Goal: Task Accomplishment & Management: Complete application form

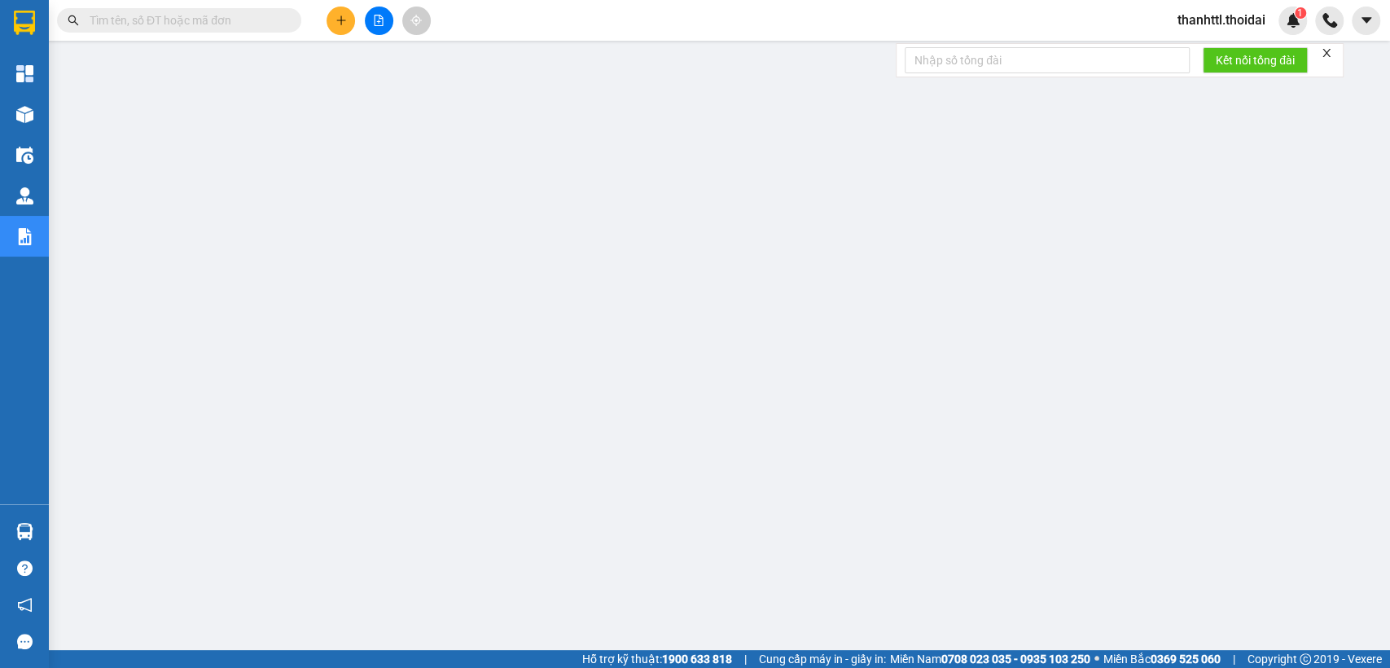
click at [229, 17] on input "text" at bounding box center [186, 20] width 192 height 18
type input "d"
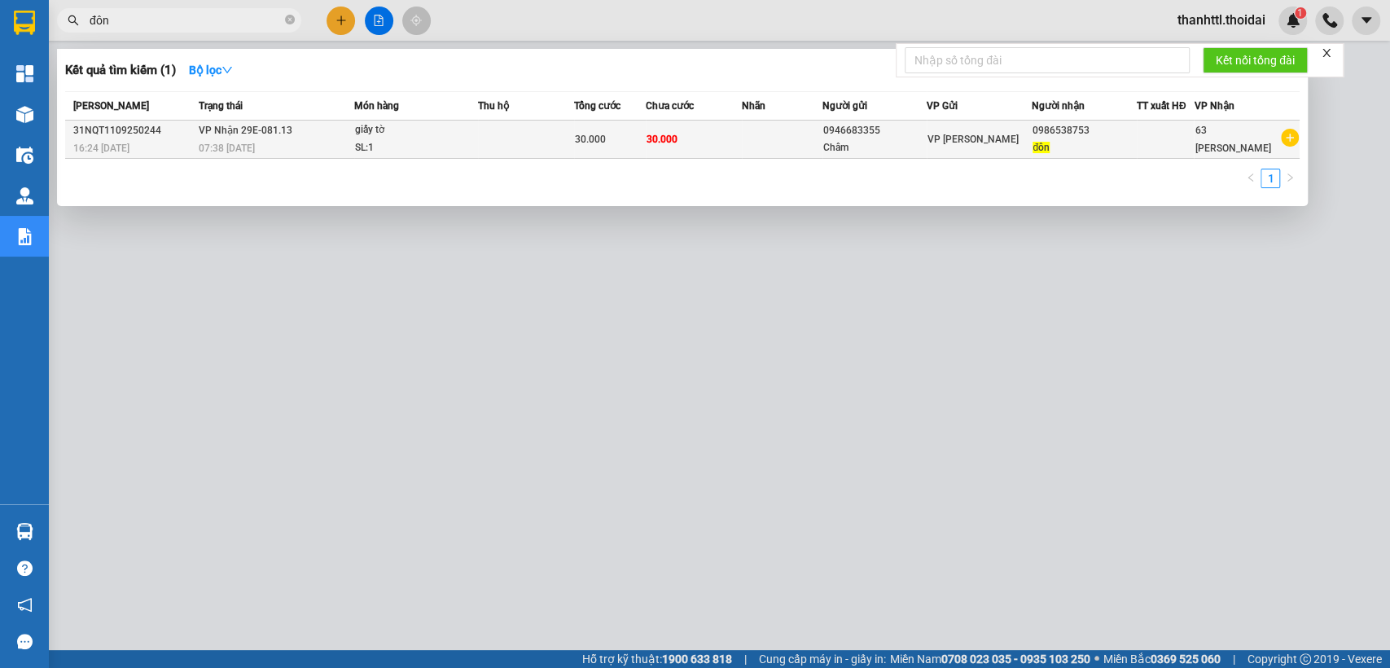
type input "đôn"
click at [215, 134] on span "VP Nhận 29E-081.13" at bounding box center [246, 130] width 94 height 11
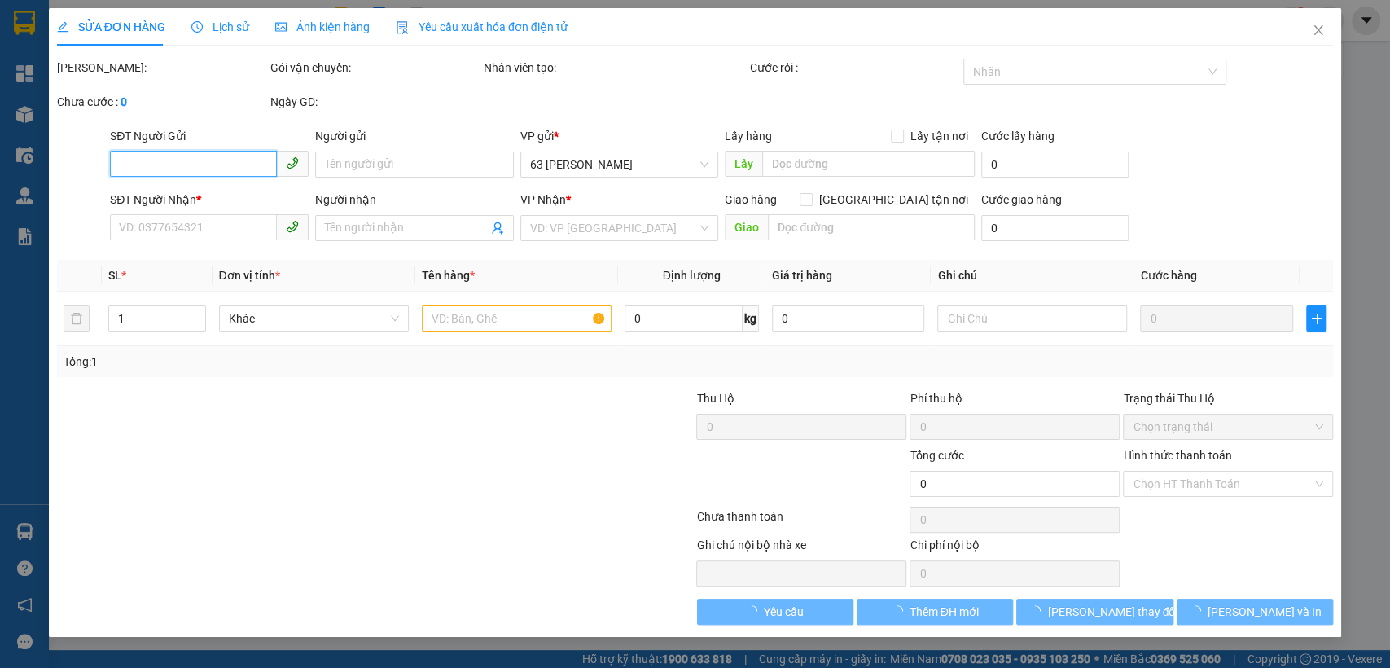
type input "0946683355"
type input "Châm"
type input "0986538753"
type input "đôn"
type input "30.000"
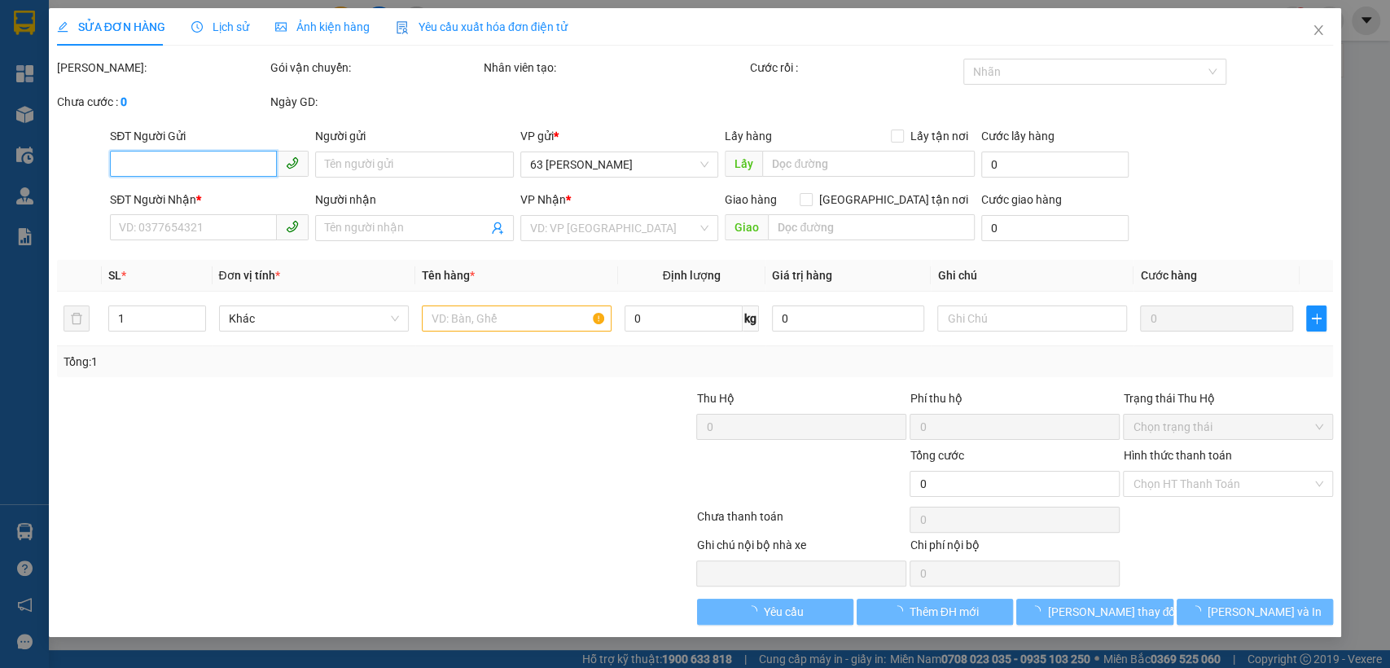
type input "30.000"
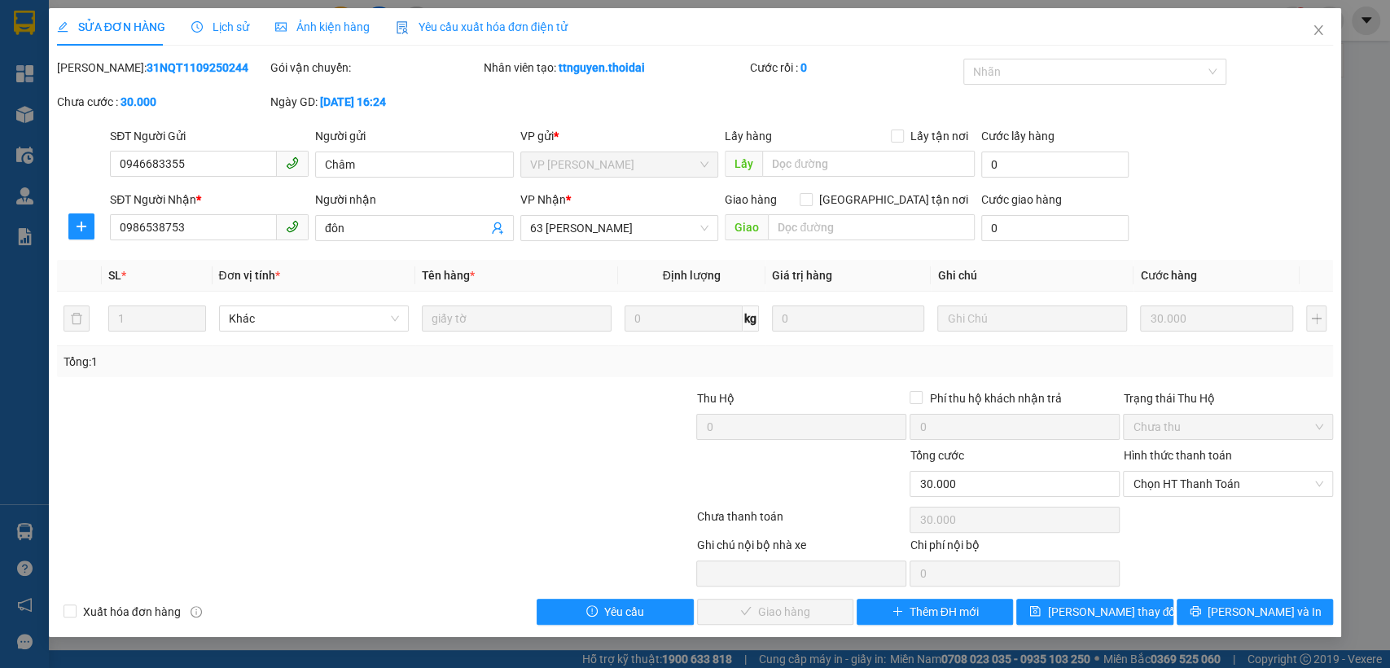
click at [222, 25] on span "Lịch sử" at bounding box center [220, 26] width 58 height 13
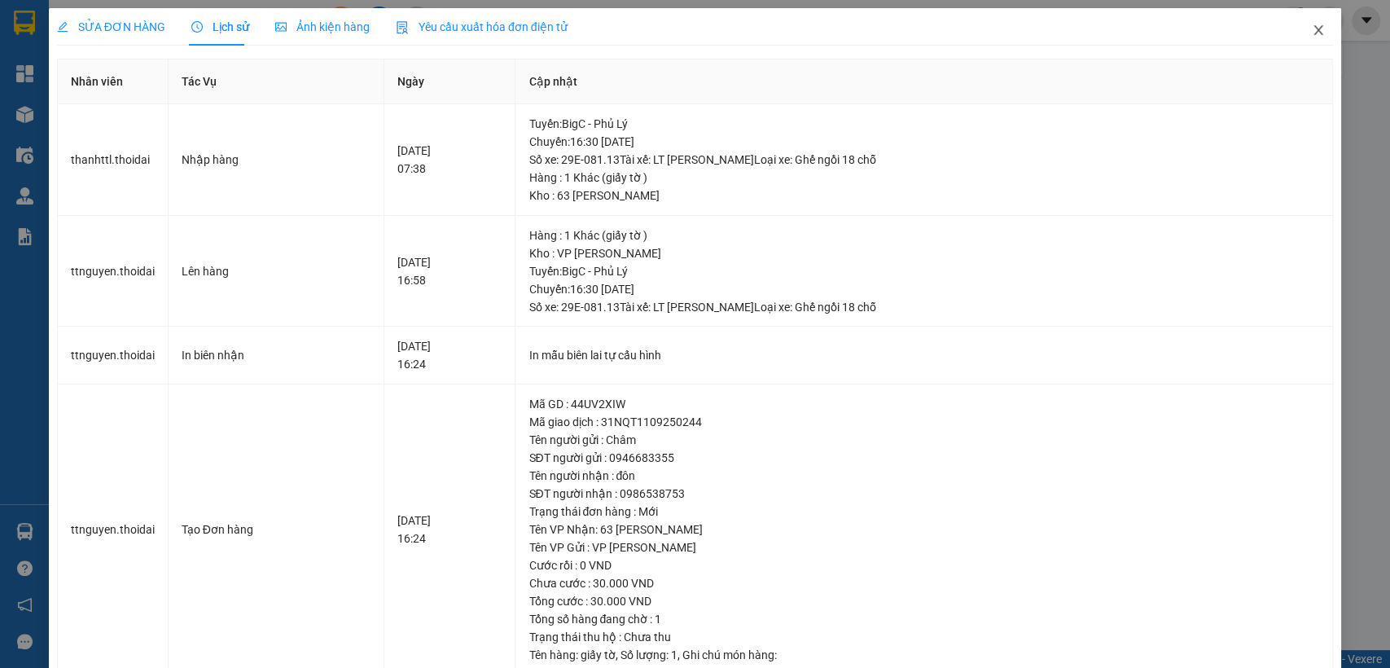
click at [1312, 34] on icon "close" at bounding box center [1318, 30] width 13 height 13
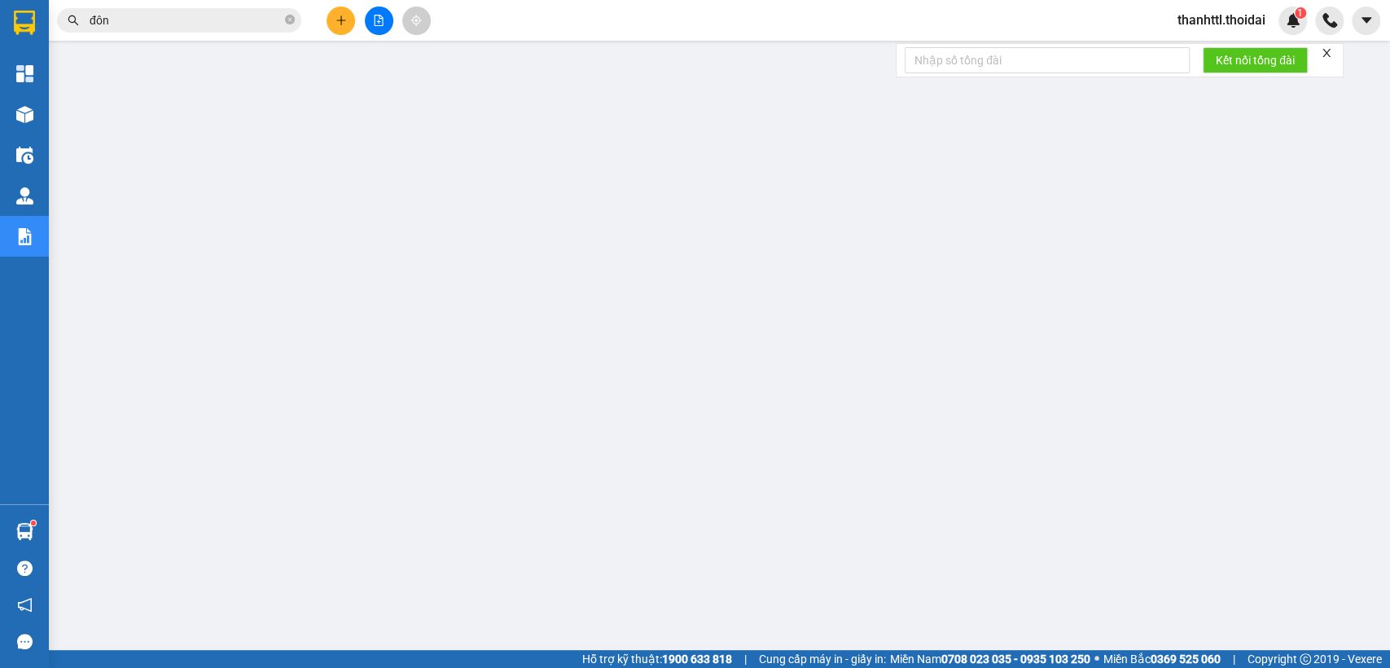
click at [350, 20] on button at bounding box center [341, 21] width 29 height 29
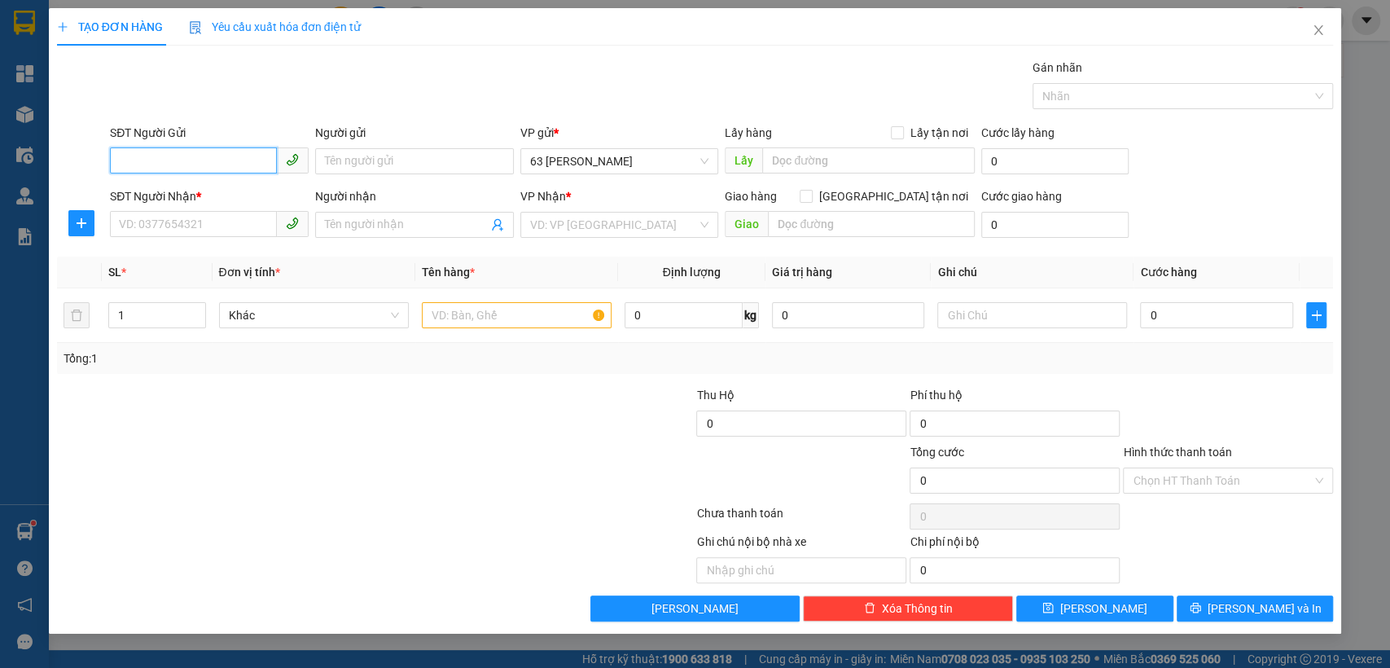
click at [215, 163] on input "SĐT Người Gửi" at bounding box center [193, 160] width 167 height 26
click at [210, 197] on div "0989380368 - Đinh nhung- gửi giấy tờ" at bounding box center [215, 194] width 191 height 18
type input "0989380368"
type input "Đinh nhung- gửi giấy tờ"
type input "0989380368"
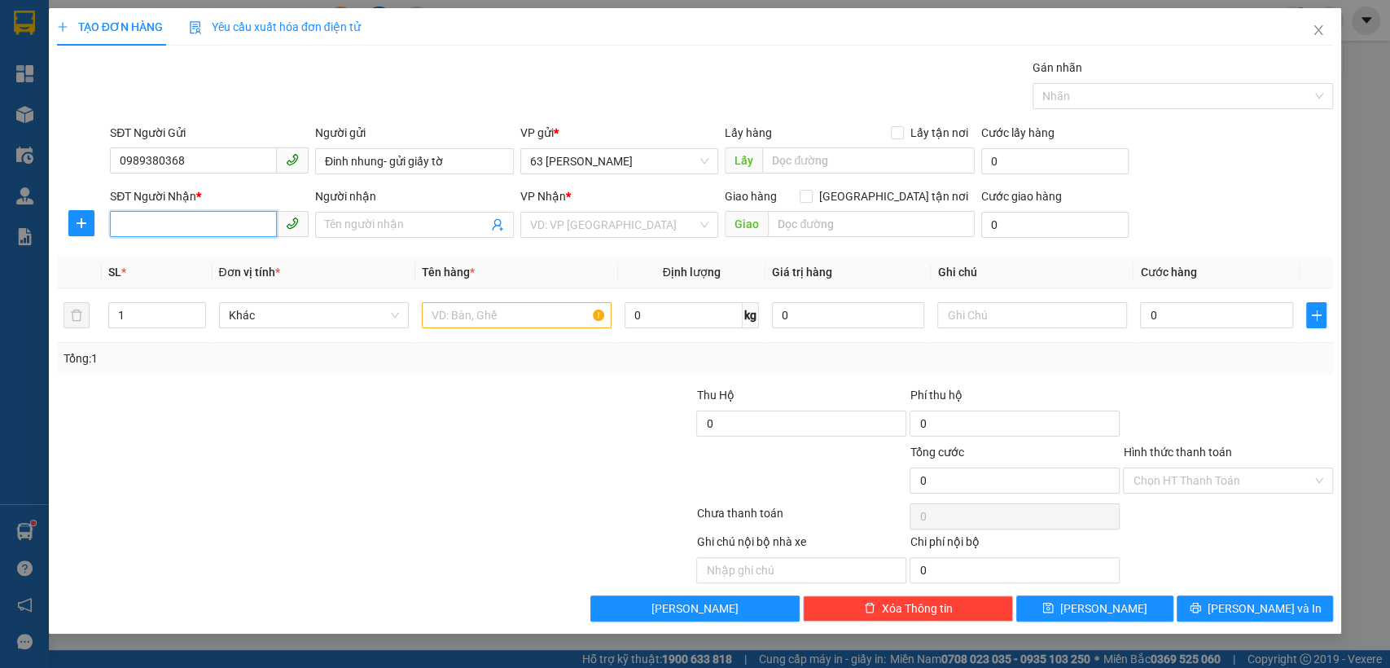
click at [205, 234] on input "SĐT Người Nhận *" at bounding box center [193, 224] width 167 height 26
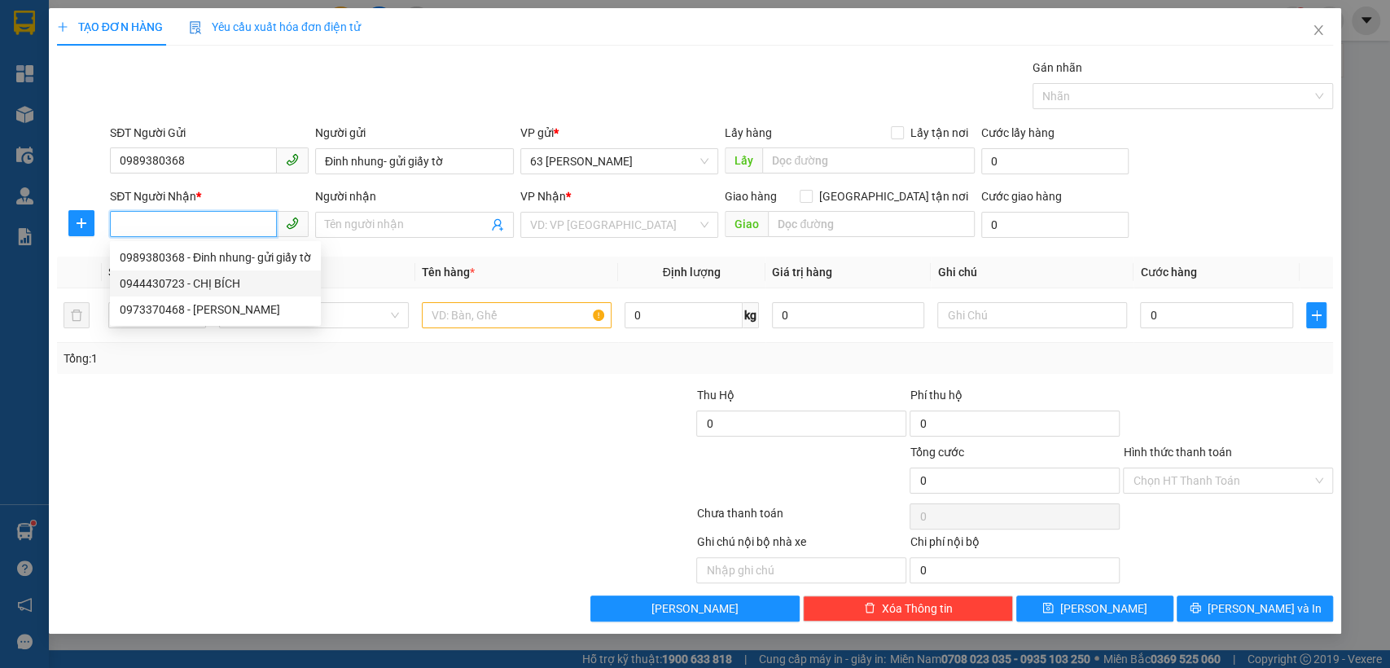
click at [211, 284] on div "0944430723 - CHỊ BÍCH" at bounding box center [215, 283] width 191 height 18
type input "0944430723"
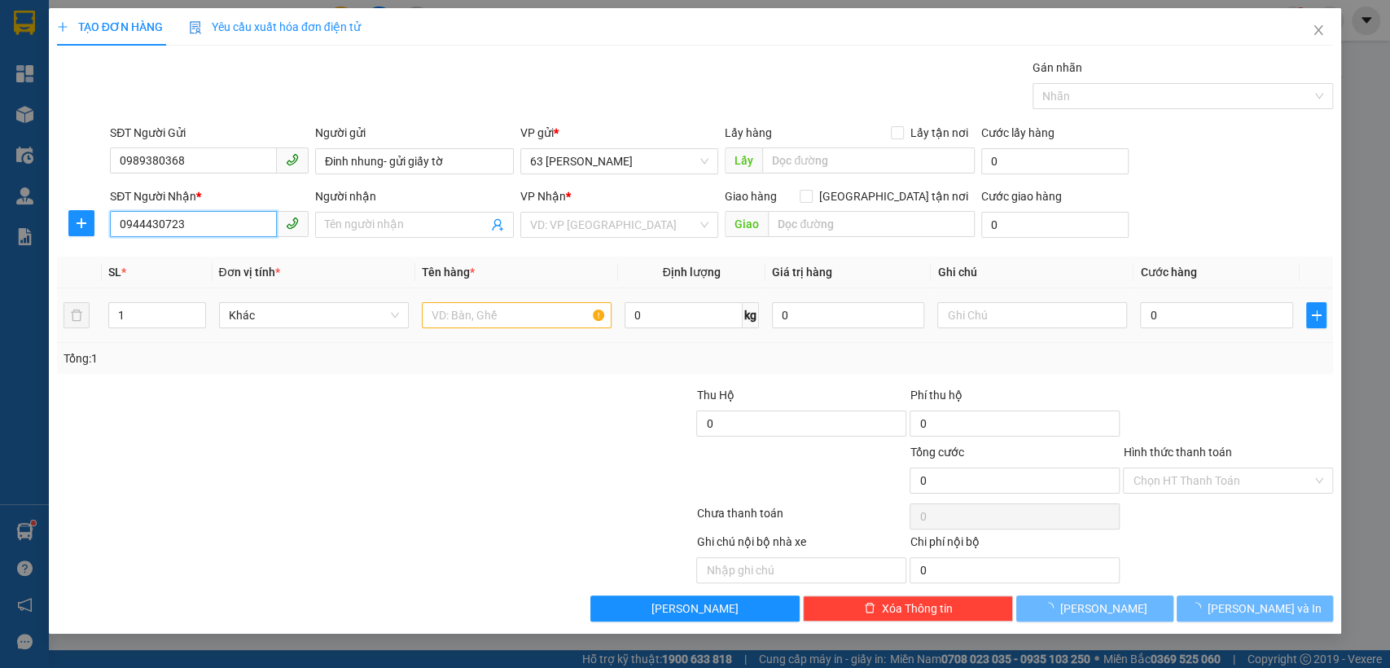
type input "CHỊ BÍCH"
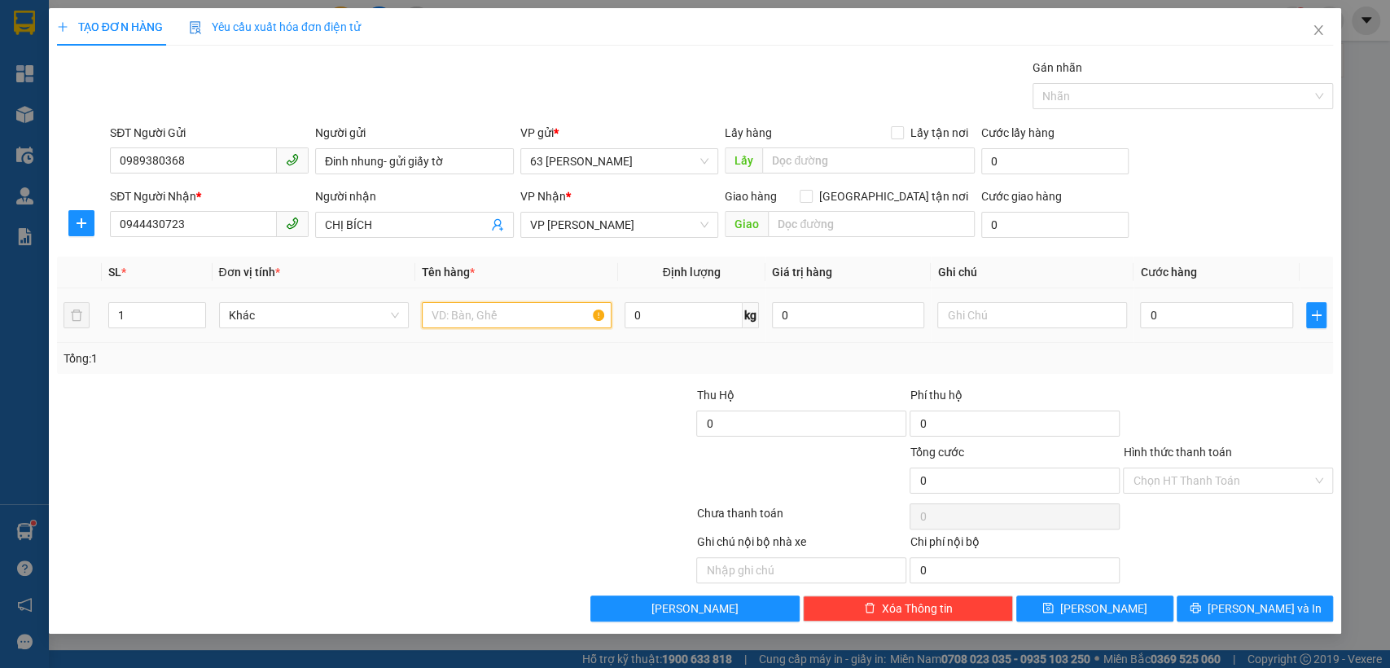
click at [469, 321] on input "text" at bounding box center [517, 315] width 190 height 26
type input "t liệu"
click at [1215, 317] on input "0" at bounding box center [1216, 315] width 153 height 26
type input "3"
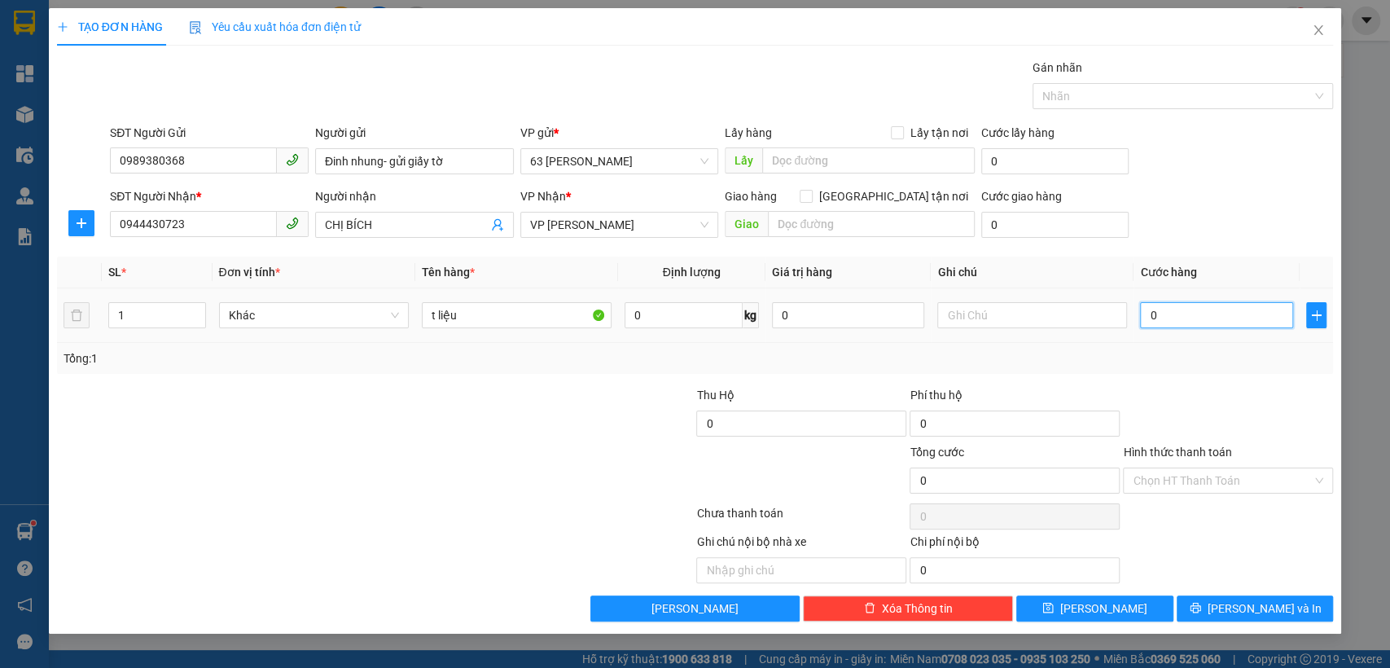
type input "3"
type input "30"
type input "300"
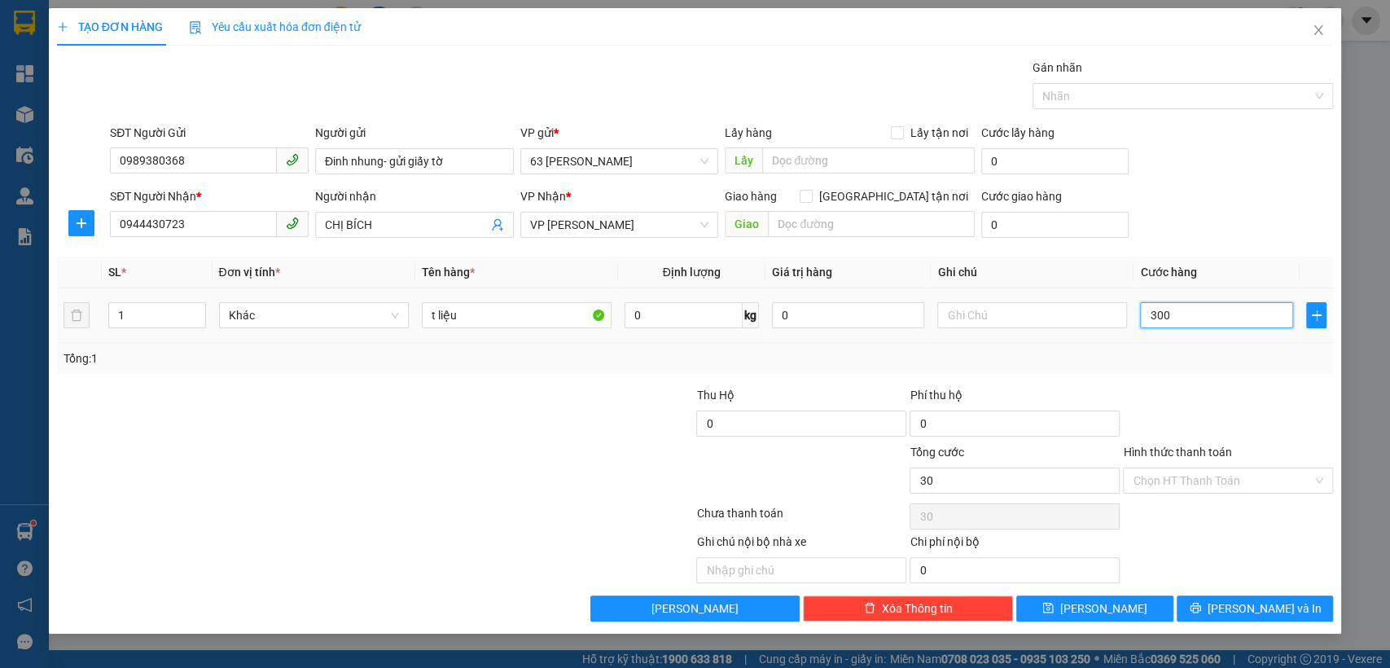
type input "300"
type input "3.000"
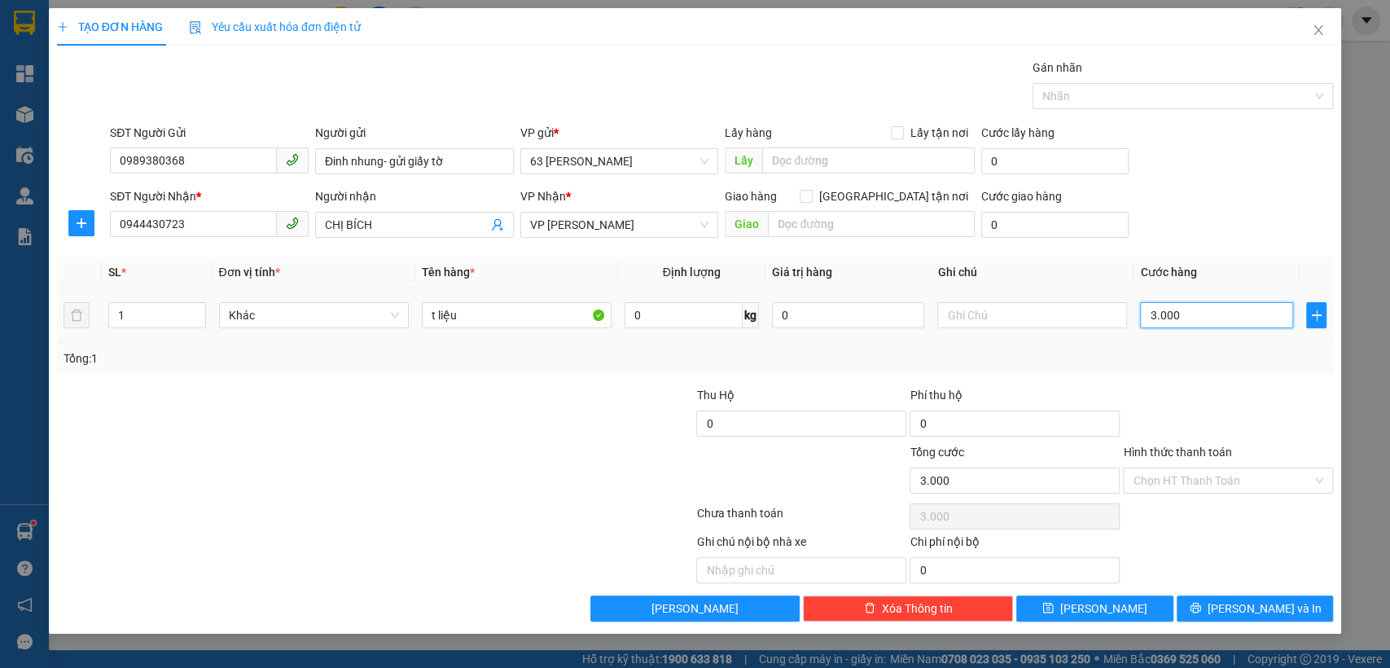
type input "30.000"
click at [1264, 608] on span "Lưu và In" at bounding box center [1265, 608] width 114 height 18
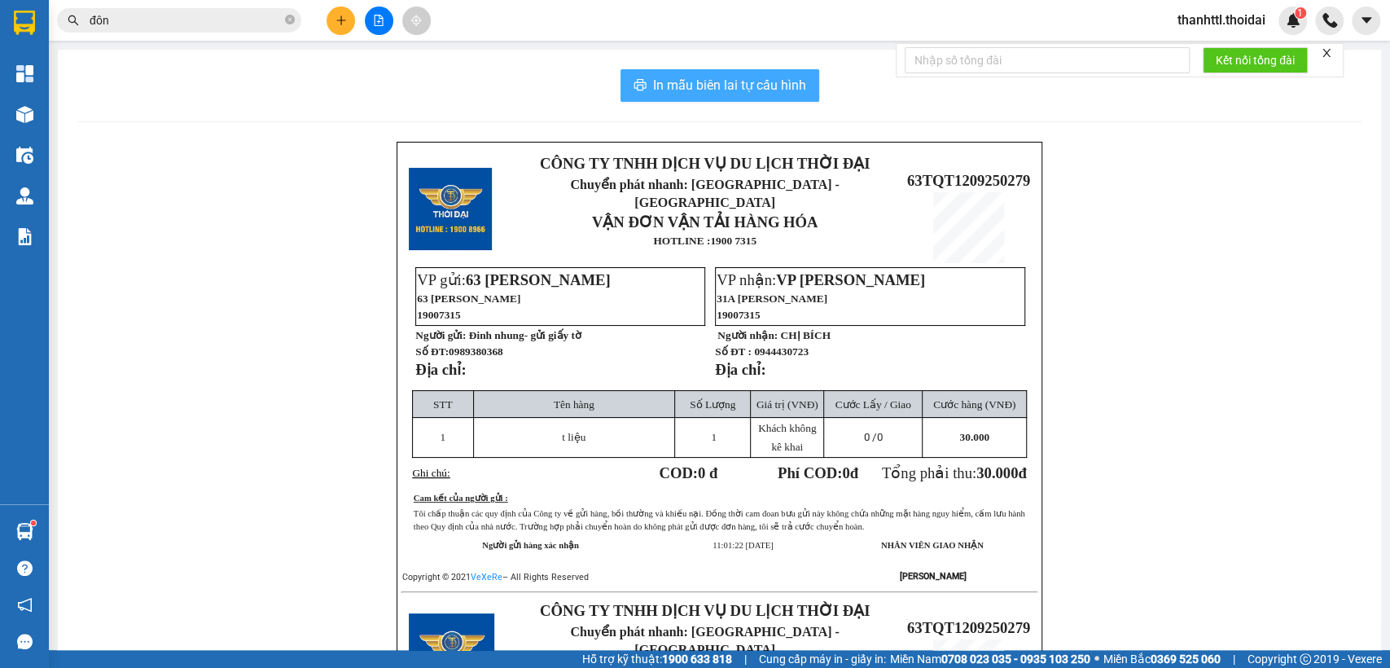
click at [674, 86] on span "In mẫu biên lai tự cấu hình" at bounding box center [729, 85] width 153 height 20
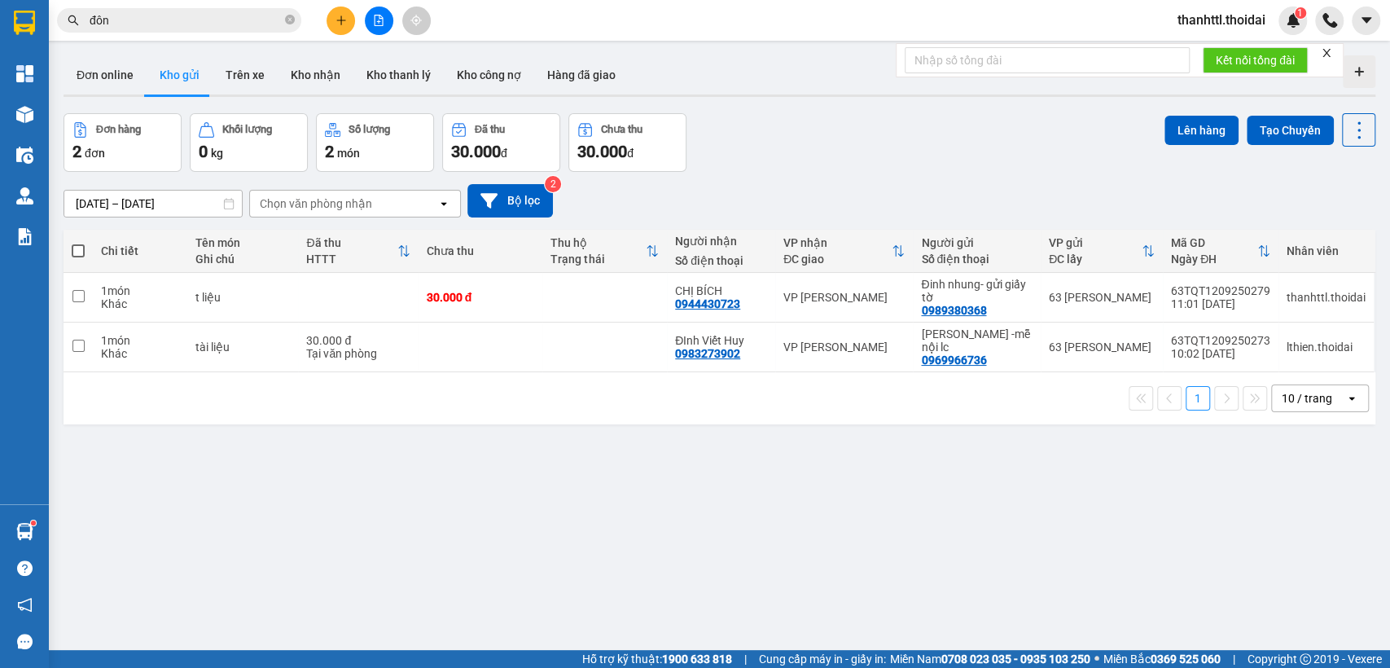
click at [1215, 388] on div "Chi tiết Tên món Ghi chú Đã thu HTTT Chưa thu Thu hộ Trạng thái Người nhận Số đ…" at bounding box center [720, 327] width 1312 height 195
click at [1038, 472] on div "ver 1.8.143 Đơn online Kho gửi Trên xe Kho nhận Kho thanh lý Kho công nợ Hàng đ…" at bounding box center [719, 383] width 1325 height 668
click at [248, 86] on button "Trên xe" at bounding box center [245, 74] width 65 height 39
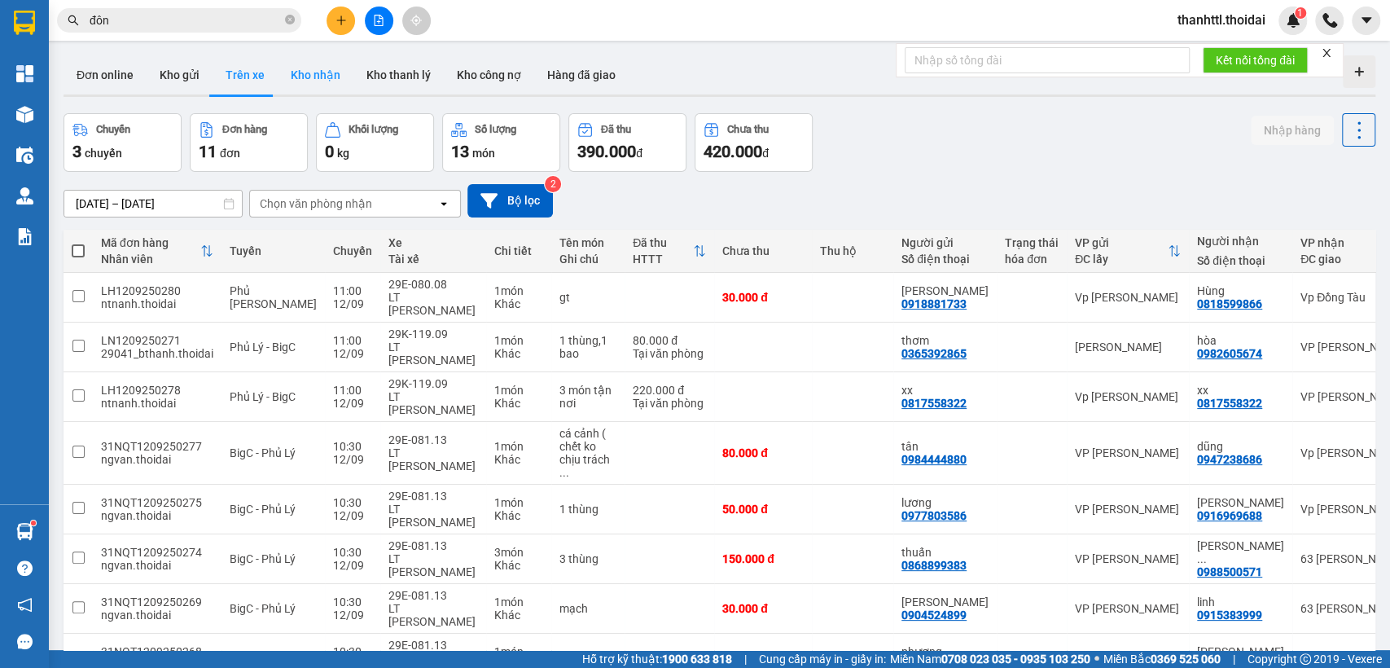
click at [317, 78] on button "Kho nhận" at bounding box center [316, 74] width 76 height 39
type input "01/09/2025 – 30/09/2025"
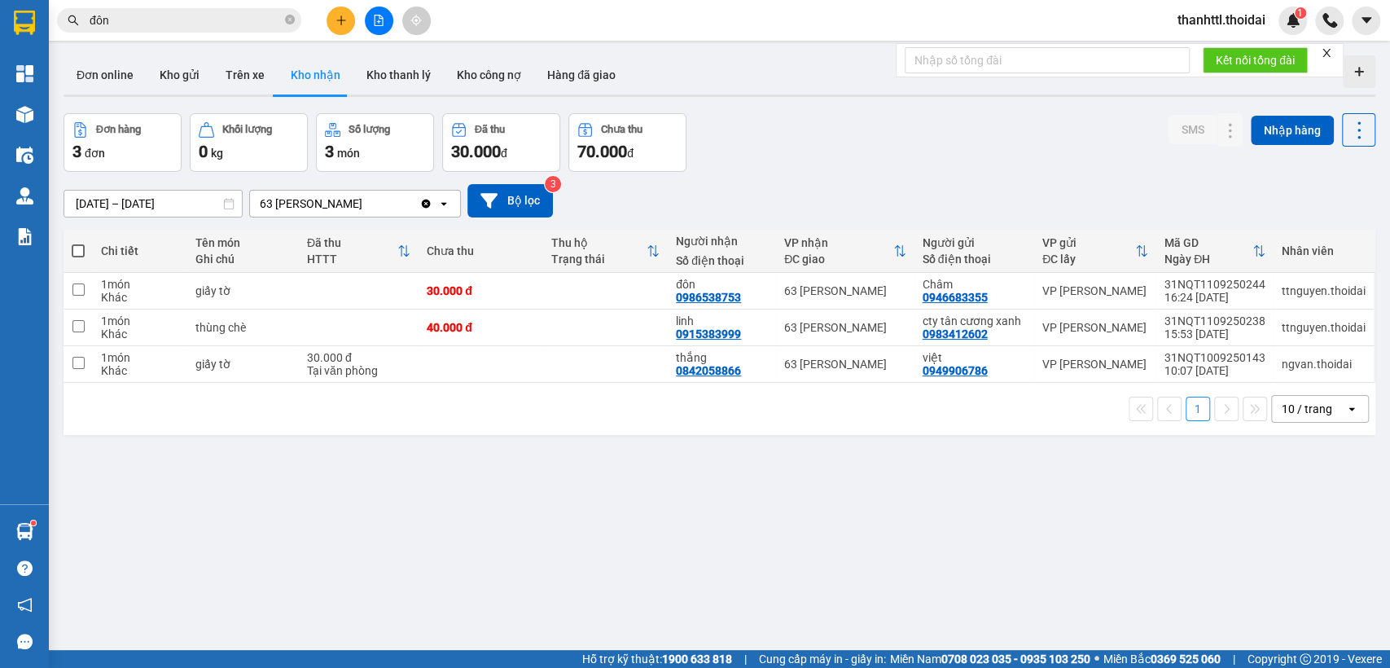
click at [440, 203] on icon "open" at bounding box center [443, 203] width 13 height 13
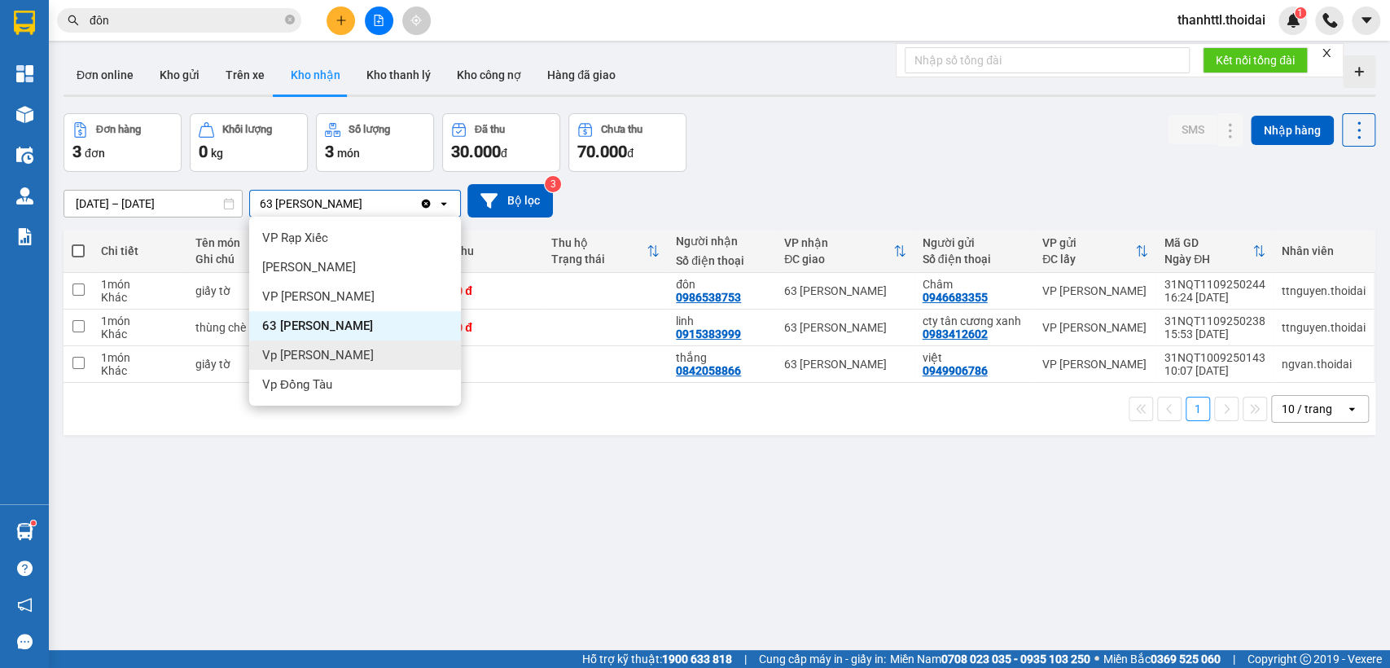
click at [347, 360] on div "Vp Lê Hoàn" at bounding box center [355, 354] width 212 height 29
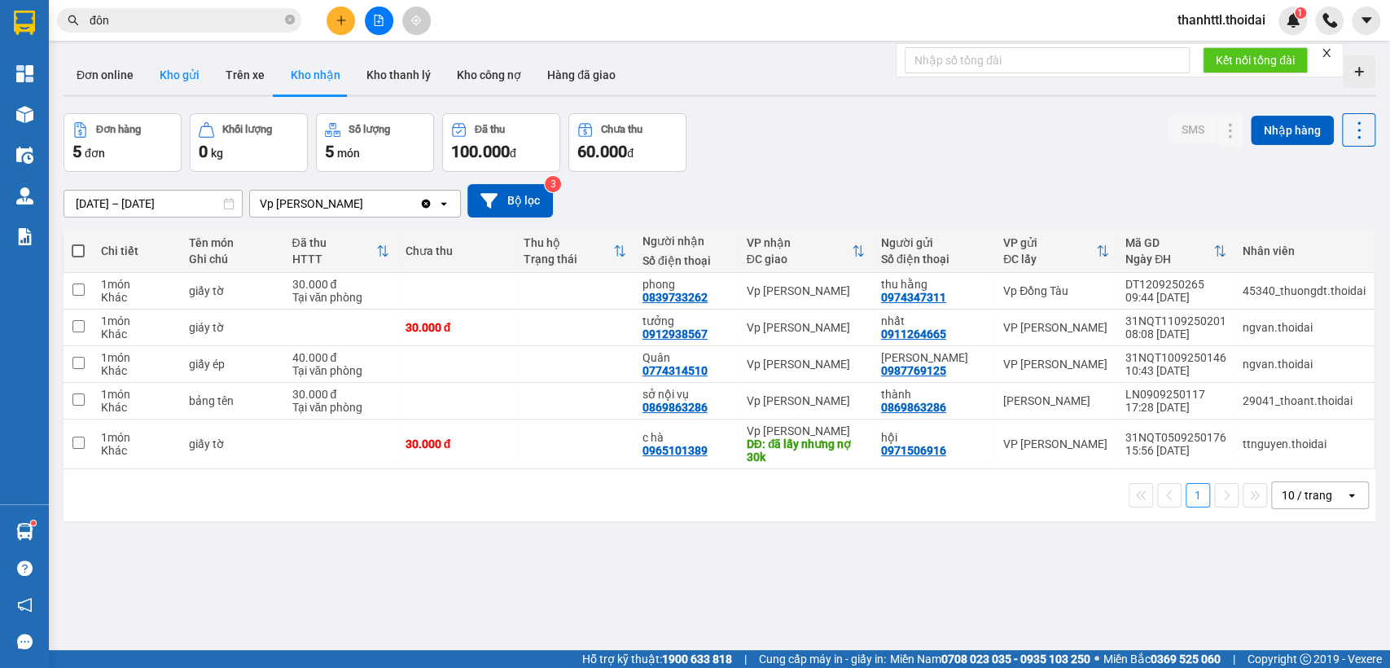
click at [172, 73] on button "Kho gửi" at bounding box center [180, 74] width 66 height 39
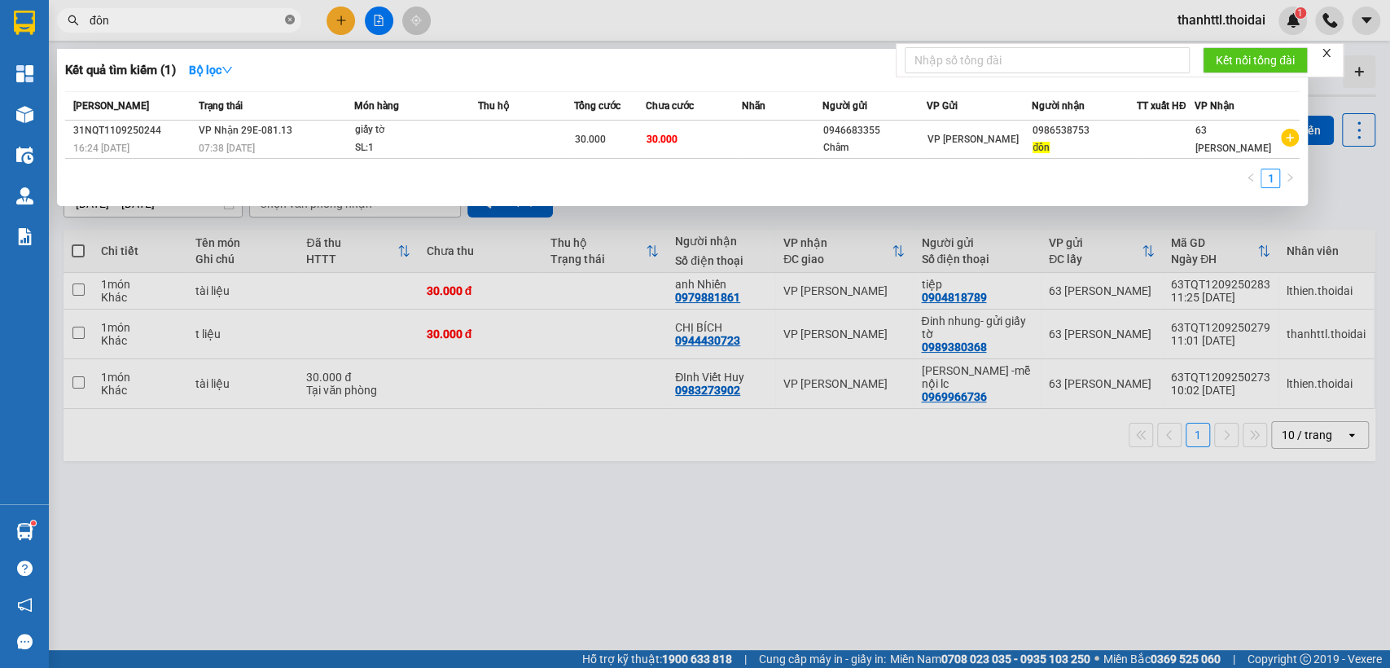
click at [292, 24] on icon "close-circle" at bounding box center [290, 20] width 10 height 10
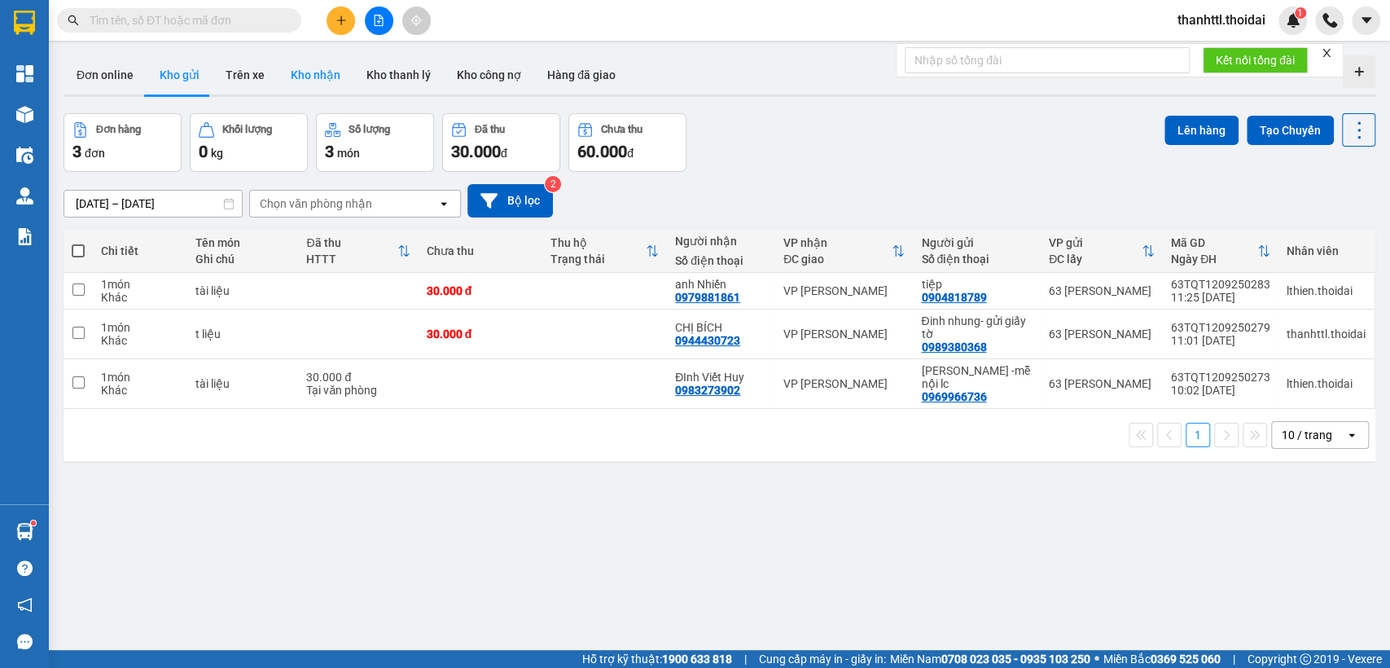
click at [293, 70] on button "Kho nhận" at bounding box center [316, 74] width 76 height 39
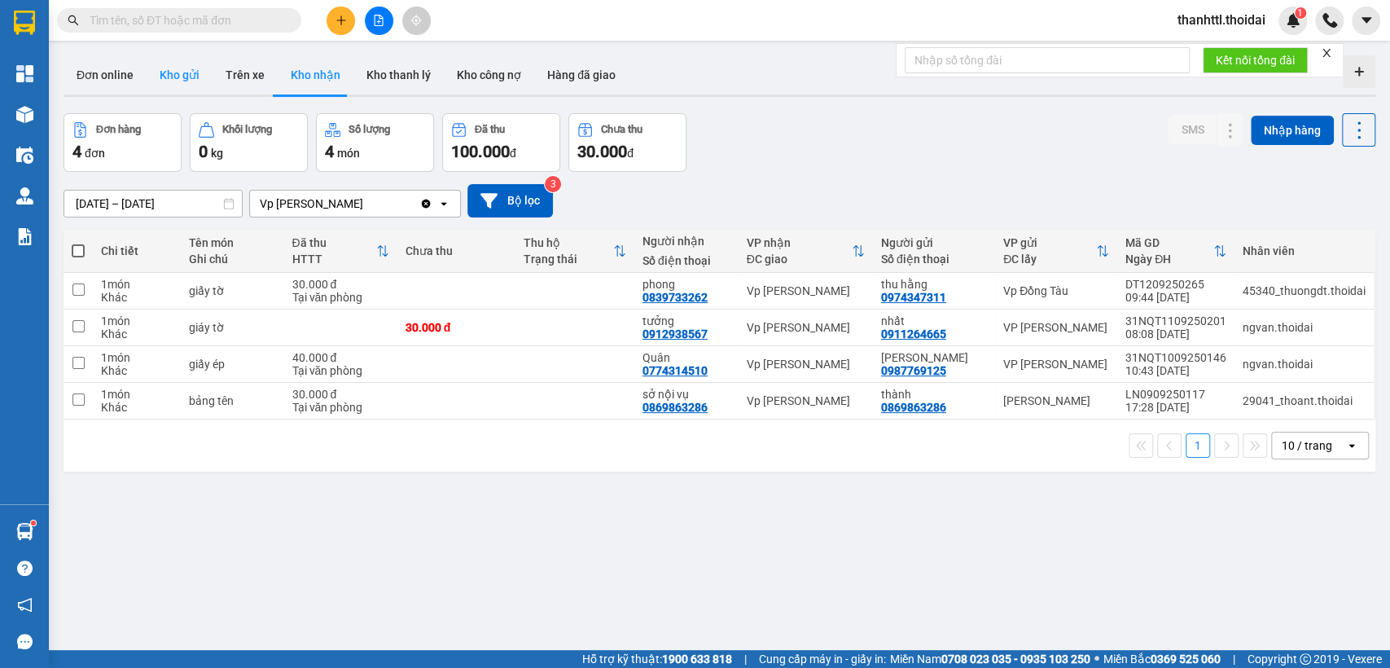
click at [172, 76] on button "Kho gửi" at bounding box center [180, 74] width 66 height 39
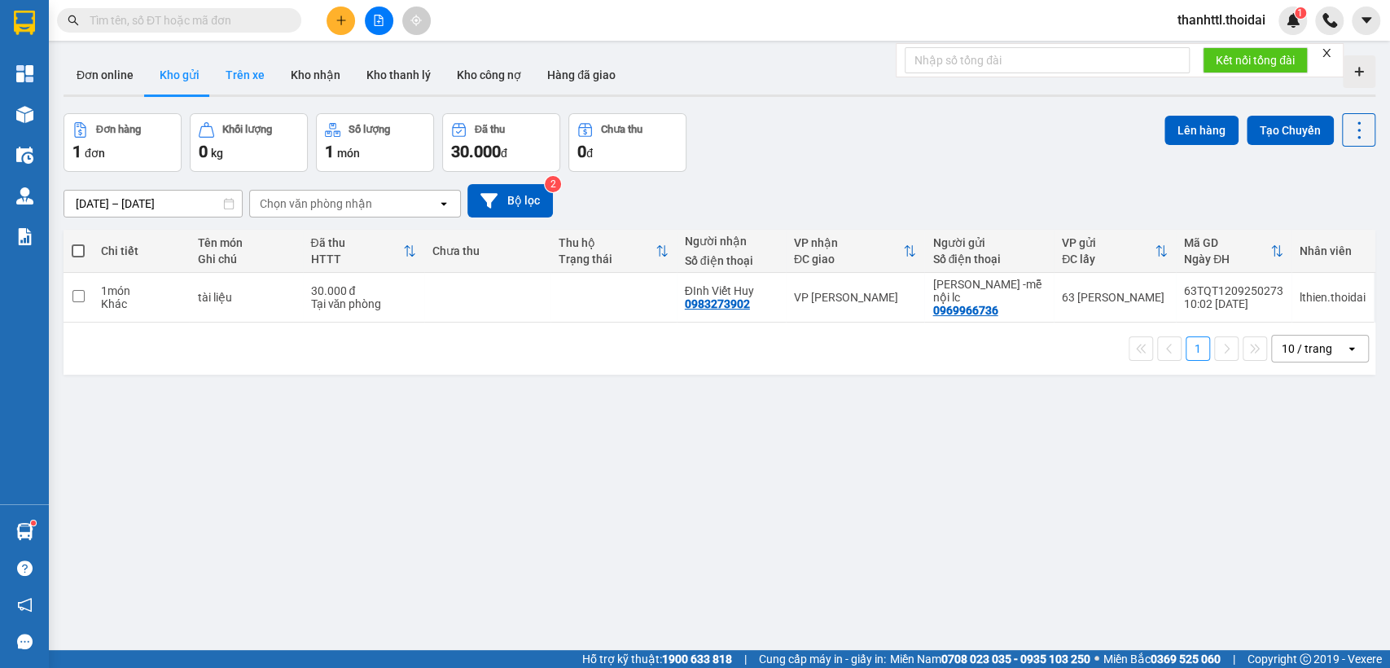
click at [270, 80] on button "Trên xe" at bounding box center [245, 74] width 65 height 39
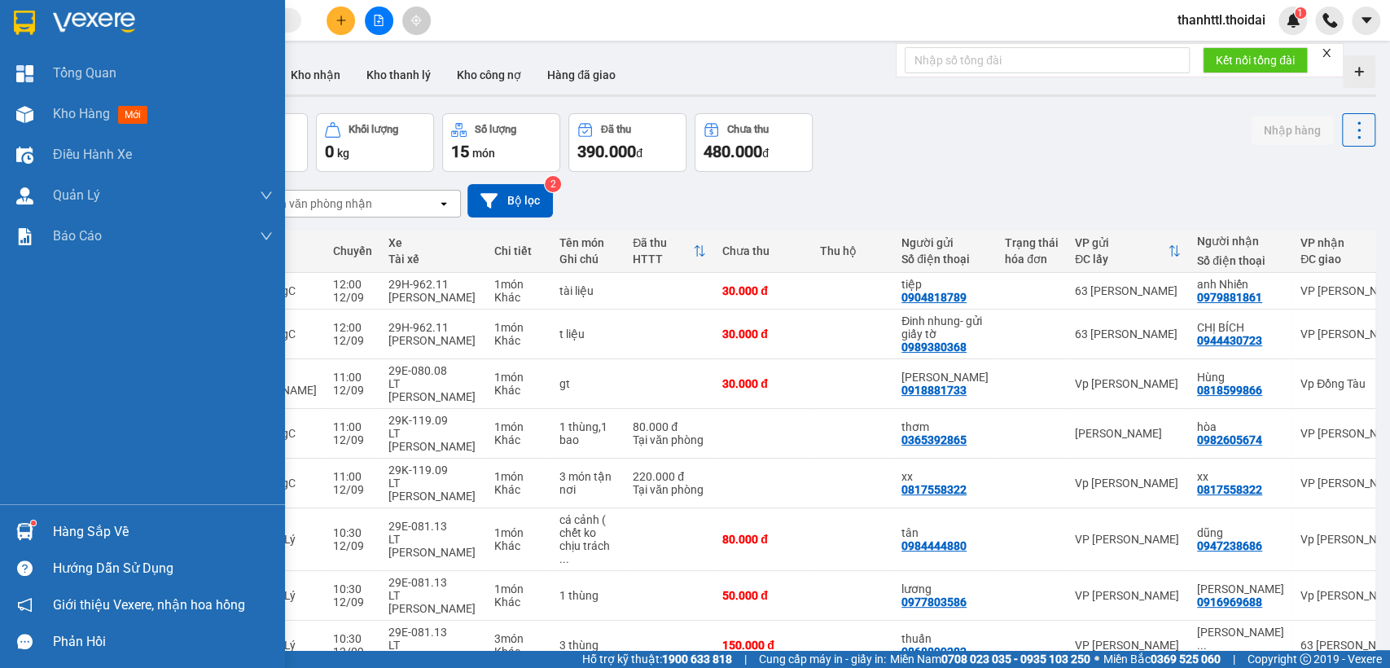
click at [39, 529] on div "Hàng sắp về" at bounding box center [142, 531] width 285 height 37
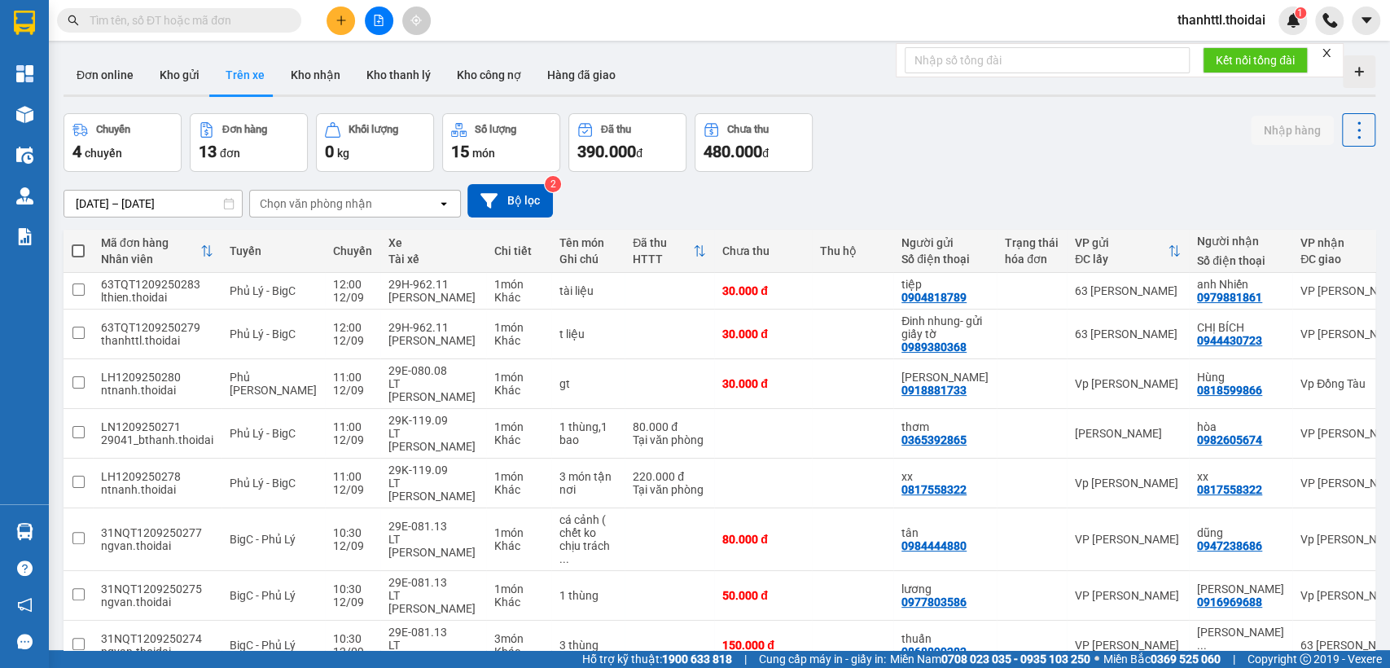
click at [883, 135] on section "Kết quả tìm kiếm ( 1 ) Bộ lọc Mã ĐH Trạng thái Món hàng Thu hộ Tổng cước Chưa c…" at bounding box center [695, 334] width 1390 height 668
click at [1233, 25] on span "thanhttl.thoidai" at bounding box center [1222, 20] width 114 height 20
click at [1206, 53] on span "Đăng xuất" at bounding box center [1228, 51] width 82 height 18
